Goal: Transaction & Acquisition: Subscribe to service/newsletter

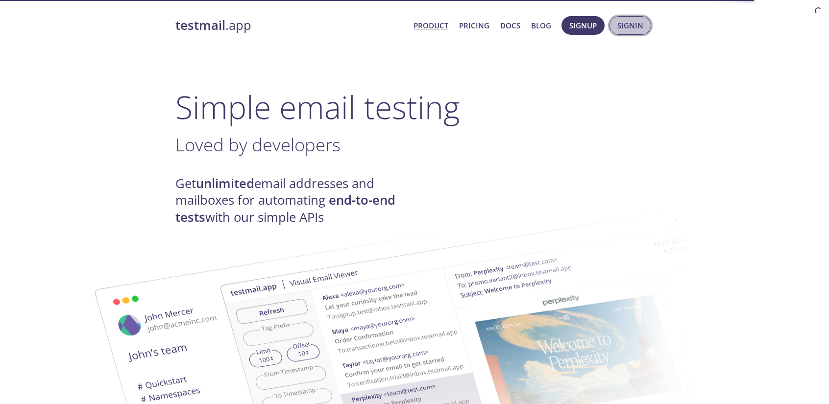
click at [632, 25] on span "Signin" at bounding box center [630, 25] width 26 height 13
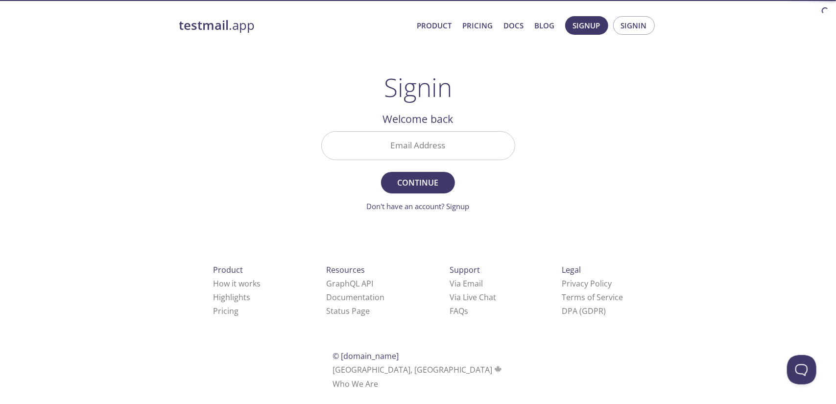
click at [386, 140] on input "Email Address" at bounding box center [418, 146] width 193 height 28
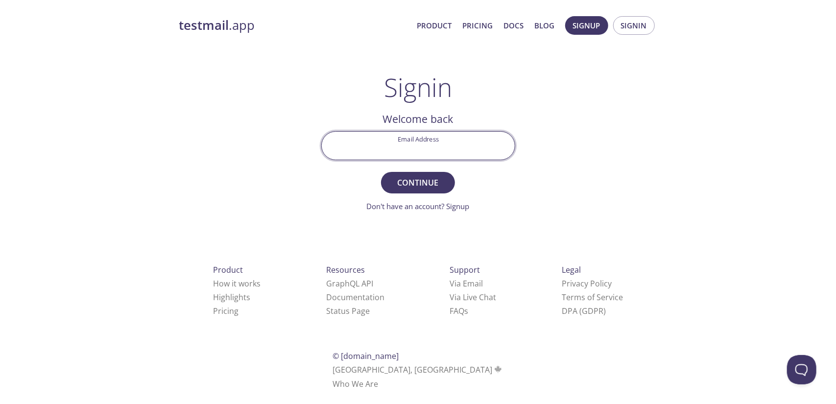
click at [399, 121] on h2 "Welcome back" at bounding box center [418, 119] width 194 height 17
click at [395, 207] on link "Don't have an account? Signup" at bounding box center [418, 206] width 103 height 10
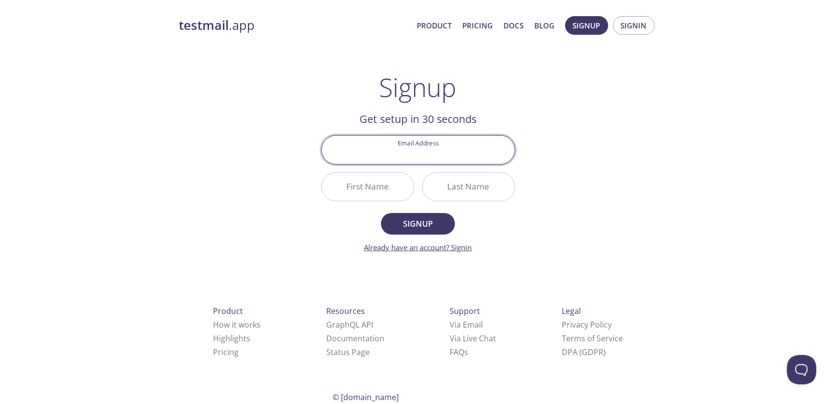
click at [446, 243] on link "Already have an account? Signin" at bounding box center [419, 248] width 108 height 10
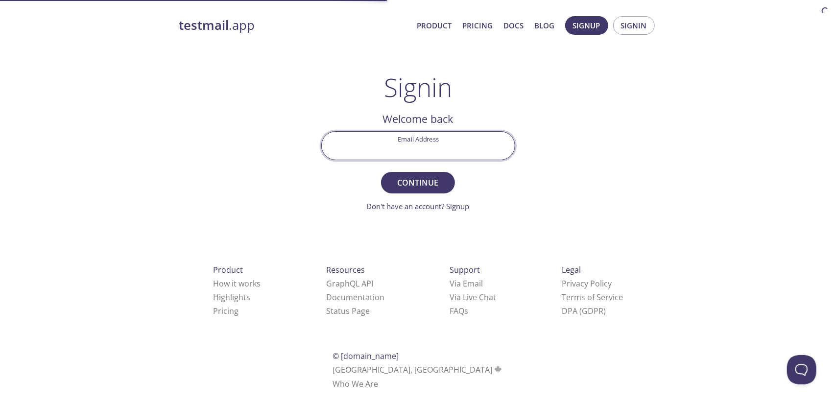
click at [430, 148] on input "Email Address" at bounding box center [418, 146] width 193 height 28
click at [365, 226] on div "testmail .app Product Pricing Docs Blog Signup Signin Signin Welcome back Email…" at bounding box center [419, 214] width 502 height 409
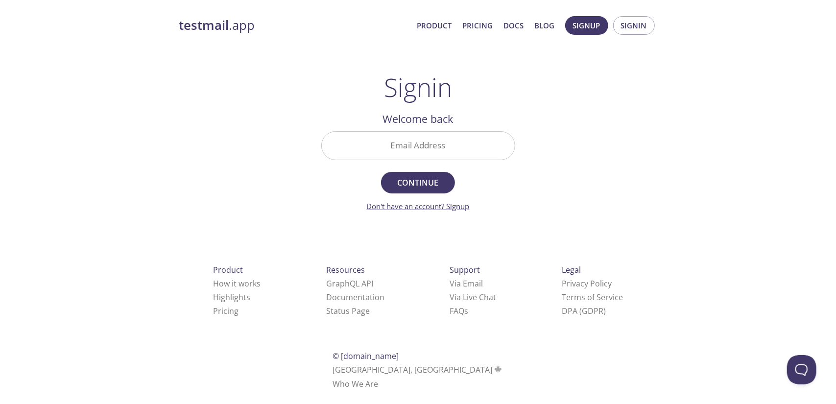
click at [412, 206] on link "Don't have an account? Signup" at bounding box center [418, 206] width 103 height 10
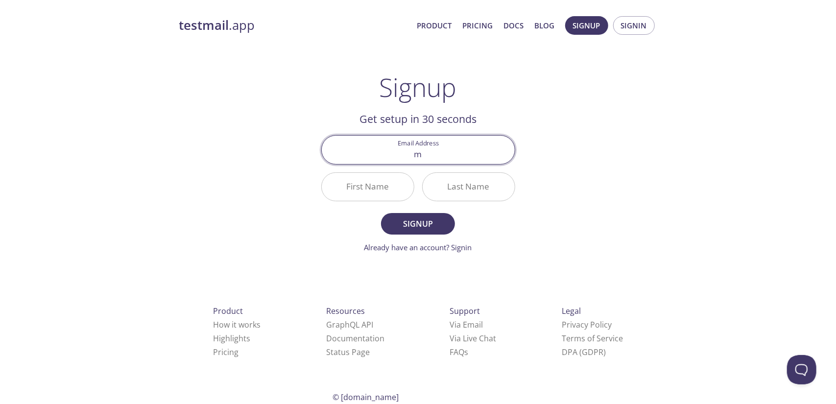
click at [435, 159] on input "m" at bounding box center [418, 150] width 193 height 28
type input "[EMAIL_ADDRESS][DOMAIN_NAME]"
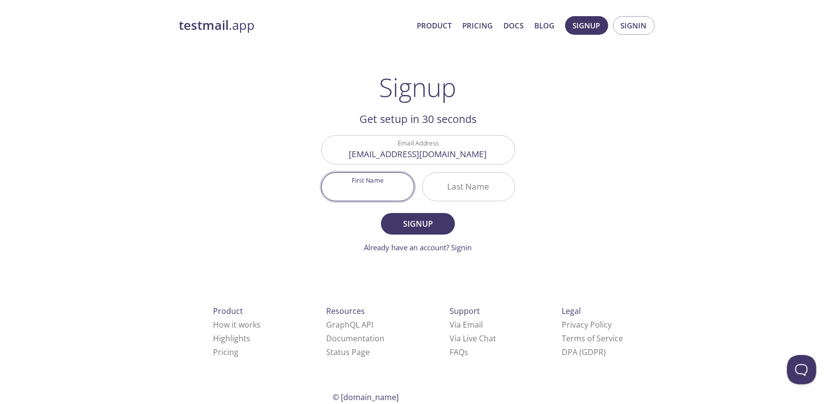
click at [383, 191] on input "First Name" at bounding box center [368, 187] width 92 height 28
type input "[PERSON_NAME]"
type input "M"
type input "Mohan"
click at [415, 221] on span "Signup" at bounding box center [418, 224] width 52 height 14
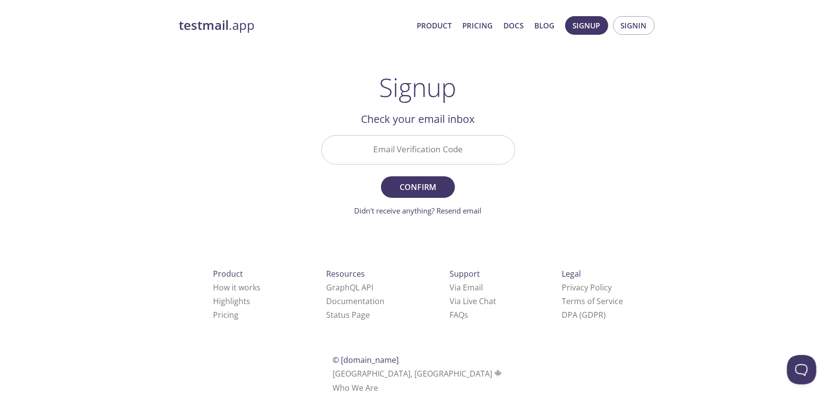
click at [439, 138] on input "Email Verification Code" at bounding box center [418, 150] width 193 height 28
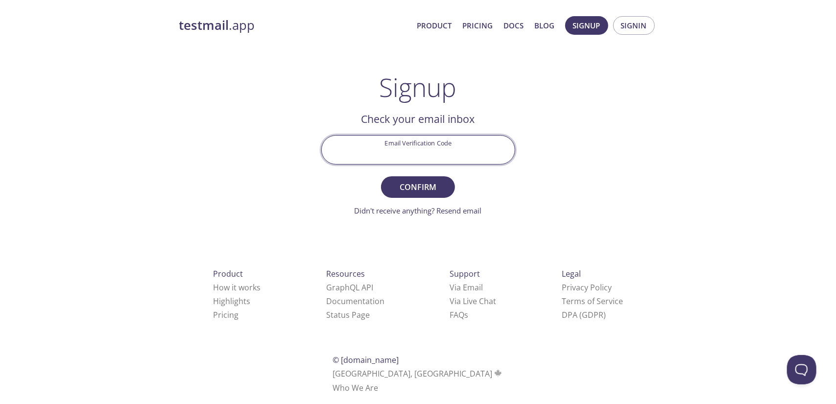
paste input "U6CDGVS"
type input "U6CDGVS"
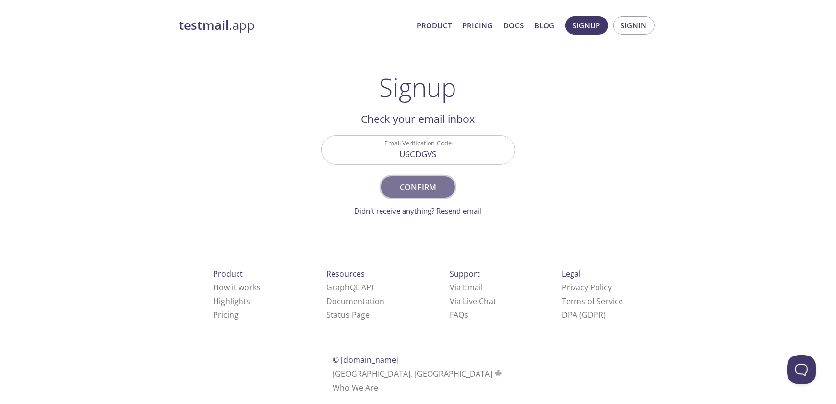
click at [408, 182] on span "Confirm" at bounding box center [418, 187] width 52 height 14
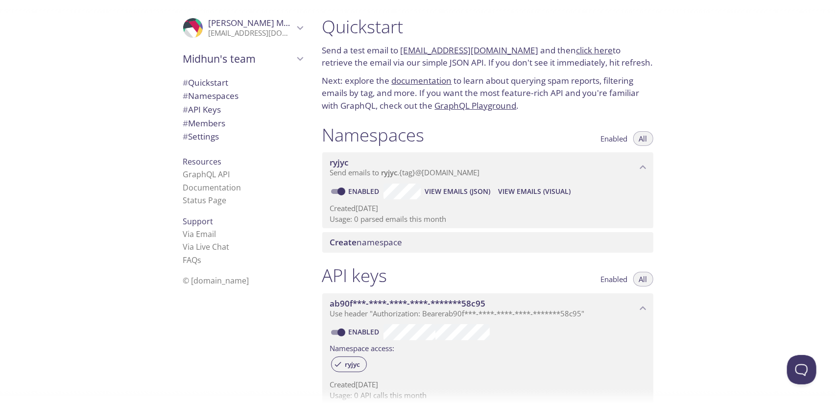
click at [577, 49] on link "click here" at bounding box center [595, 50] width 37 height 11
